Goal: Find specific page/section: Find specific page/section

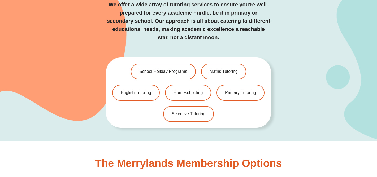
scroll to position [1136, 0]
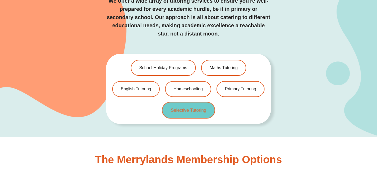
click at [181, 108] on span "Selective Tutoring" at bounding box center [189, 110] width 36 height 5
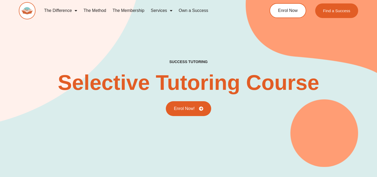
type input "*"
